Goal: Task Accomplishment & Management: Use online tool/utility

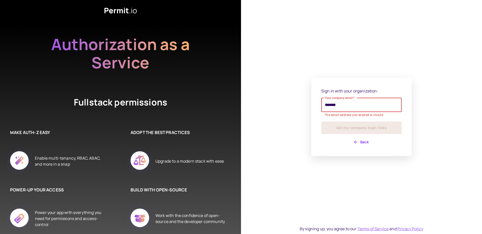
type input "**********"
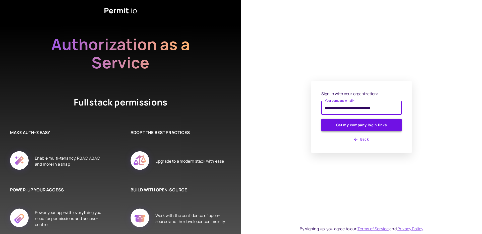
click at [355, 127] on button "Get my company login links" at bounding box center [361, 125] width 80 height 13
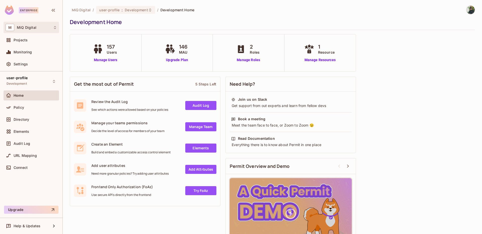
click at [45, 24] on div "M MiQ Digital" at bounding box center [31, 27] width 51 height 7
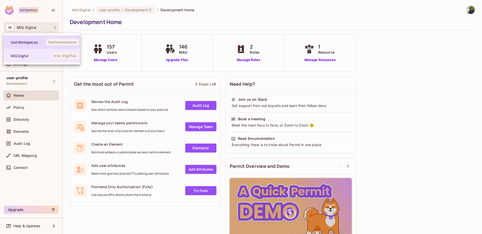
click at [37, 40] on span "testWorkspaces" at bounding box center [28, 42] width 35 height 5
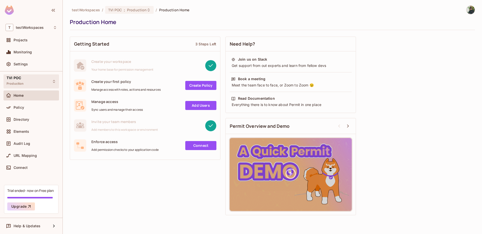
click at [26, 85] on div "TVI POC Production" at bounding box center [31, 82] width 55 height 14
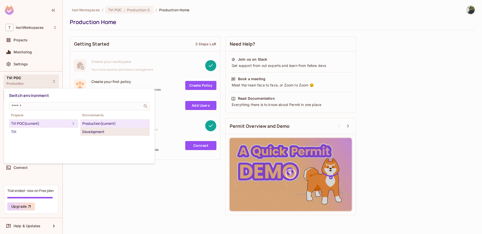
click at [94, 132] on div "Development" at bounding box center [114, 132] width 65 height 6
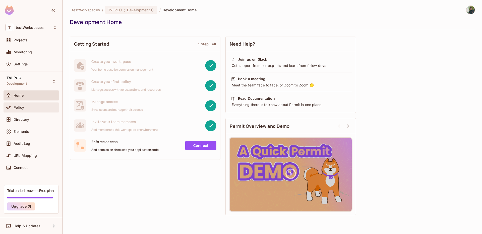
click at [30, 106] on div "Policy" at bounding box center [35, 108] width 43 height 4
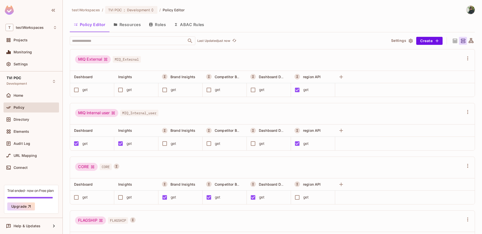
click at [452, 41] on icon at bounding box center [455, 41] width 6 height 6
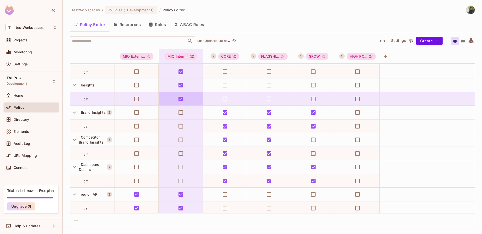
scroll to position [14, 0]
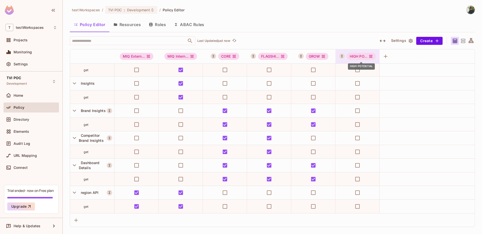
click at [357, 57] on div "HIGH PO..." at bounding box center [360, 56] width 29 height 7
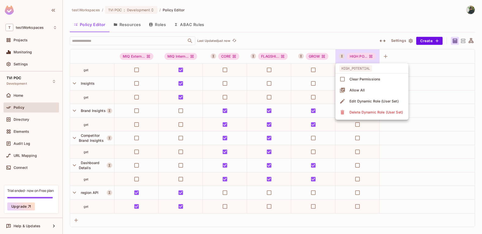
click at [367, 102] on div "Edit Dynamic Role (User Set)" at bounding box center [373, 101] width 49 height 5
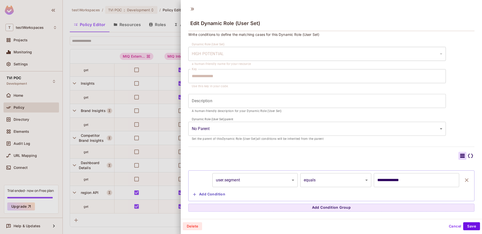
scroll to position [1, 0]
click at [447, 226] on button "Cancel" at bounding box center [455, 226] width 16 height 8
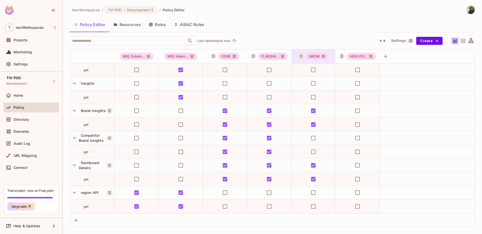
click at [318, 57] on div "GROW" at bounding box center [317, 56] width 23 height 7
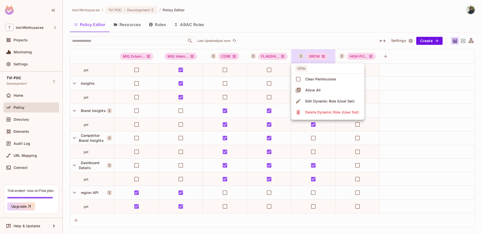
click at [323, 104] on span "Edit Dynamic Role (User Set)" at bounding box center [330, 101] width 52 height 8
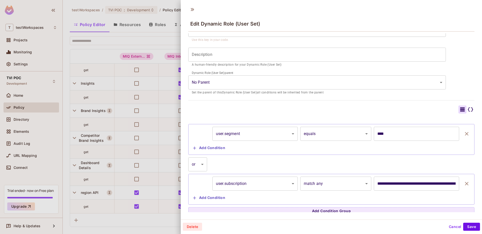
scroll to position [53, 0]
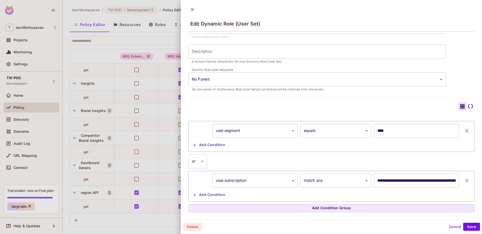
click at [327, 184] on body "T testWorkspaces Projects Monitoring Settings TVI POC Development Home Policy D…" at bounding box center [241, 117] width 482 height 234
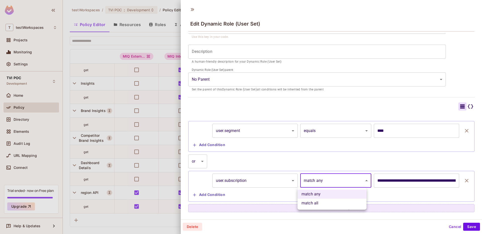
click at [306, 161] on div at bounding box center [241, 117] width 482 height 234
click at [352, 176] on body "T testWorkspaces Projects Monitoring Settings TVI POC Development Home Policy D…" at bounding box center [241, 117] width 482 height 234
click at [332, 165] on div at bounding box center [241, 117] width 482 height 234
click at [384, 183] on input "**********" at bounding box center [416, 181] width 85 height 14
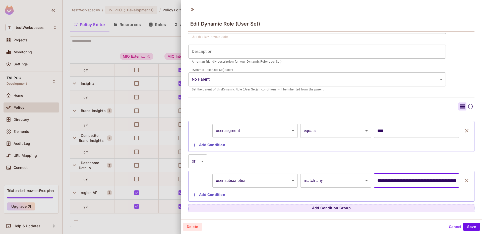
click at [440, 183] on input "**********" at bounding box center [416, 181] width 85 height 14
drag, startPoint x: 415, startPoint y: 180, endPoint x: 465, endPoint y: 184, distance: 50.1
click at [465, 184] on div "**********" at bounding box center [331, 186] width 286 height 31
